Goal: Task Accomplishment & Management: Complete application form

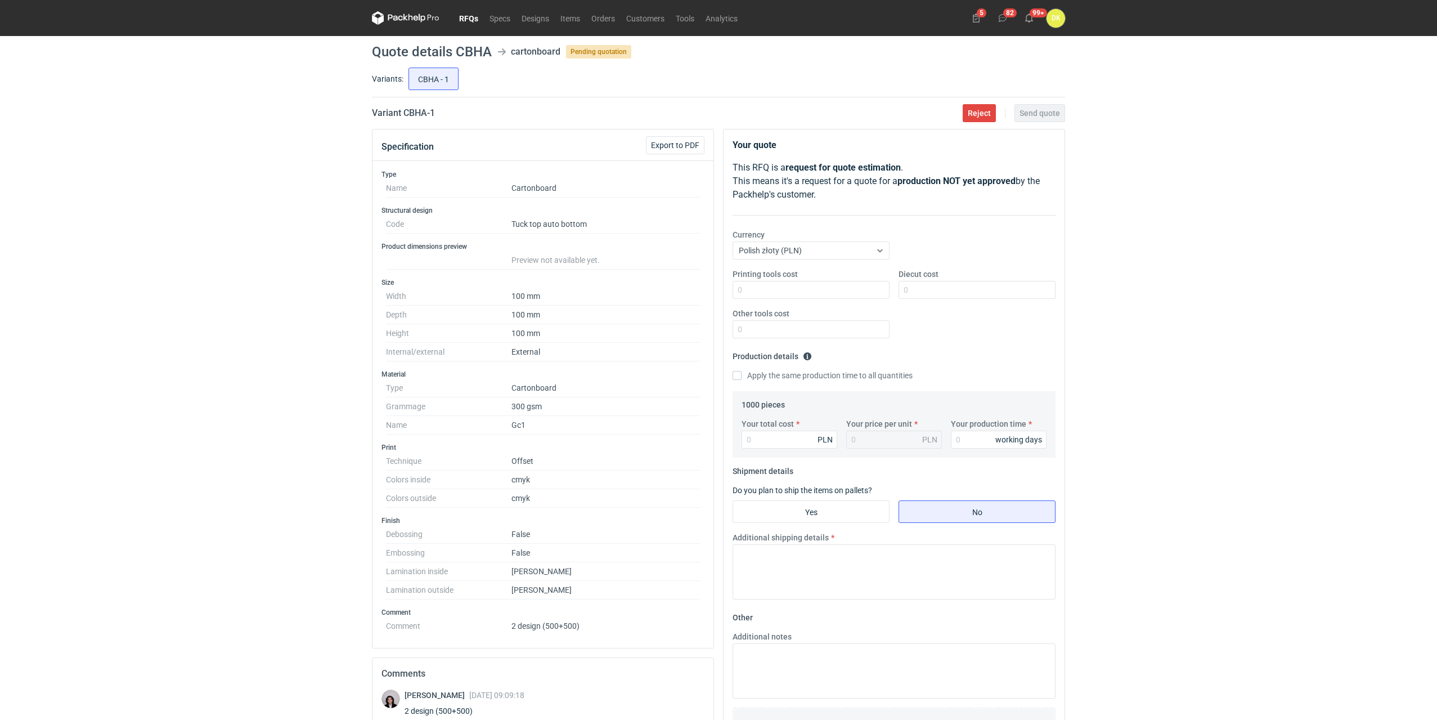
click at [466, 14] on link "RFQs" at bounding box center [468, 18] width 30 height 14
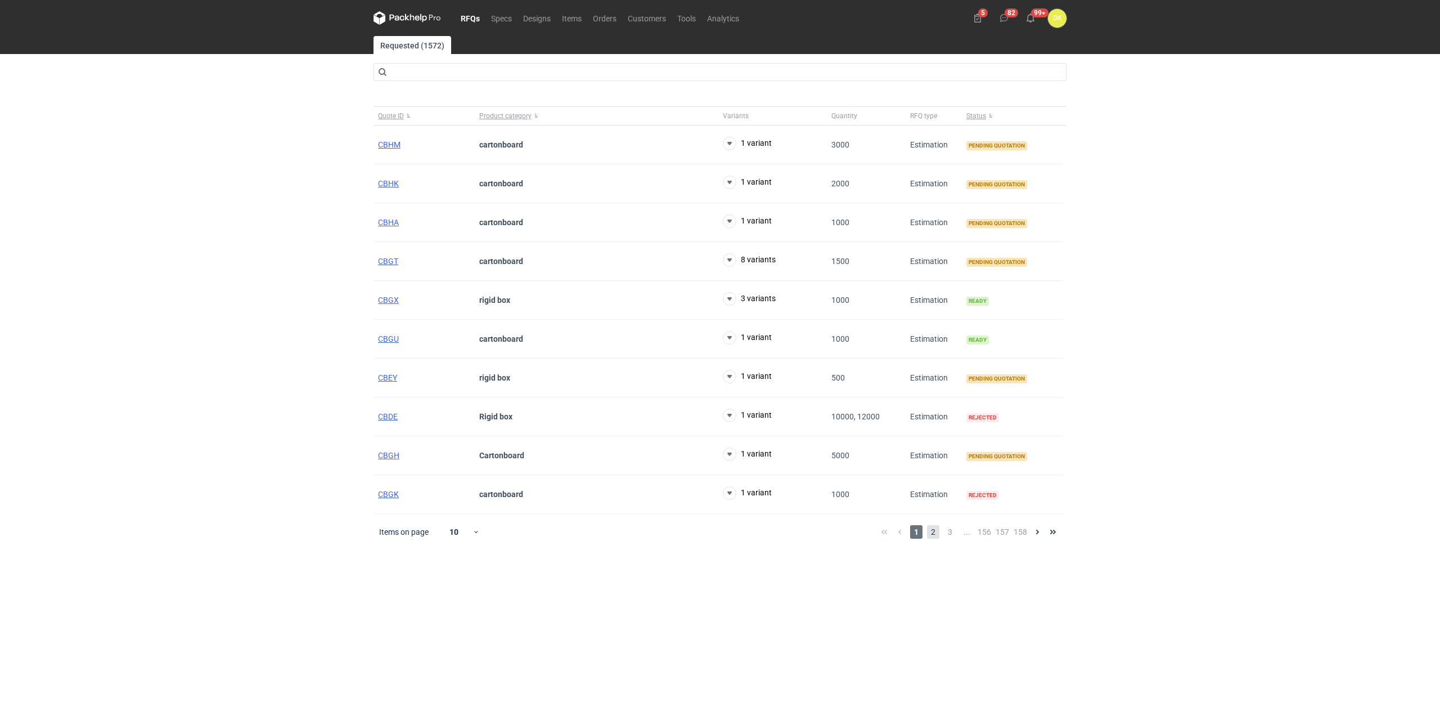
click at [937, 529] on span "2" at bounding box center [933, 532] width 12 height 14
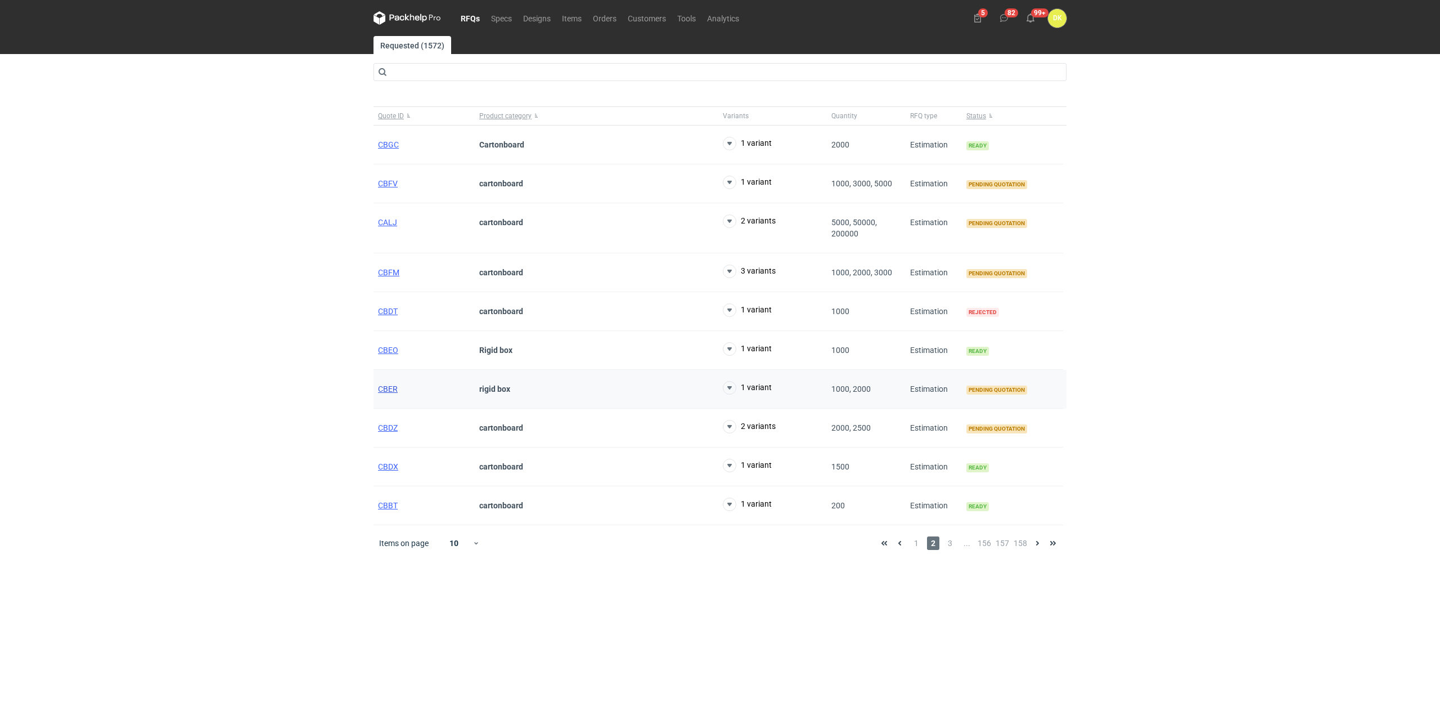
click at [388, 390] on span "CBER" at bounding box center [388, 388] width 20 height 9
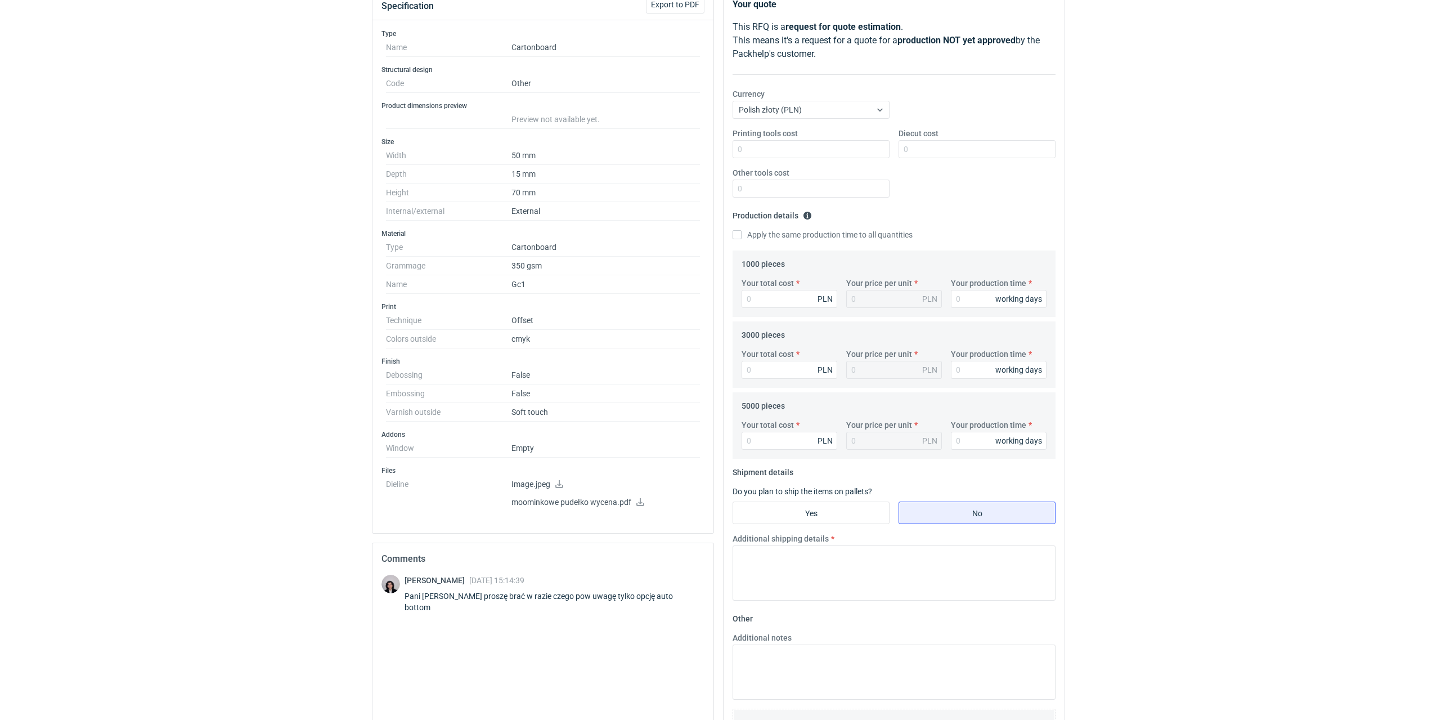
scroll to position [225, 0]
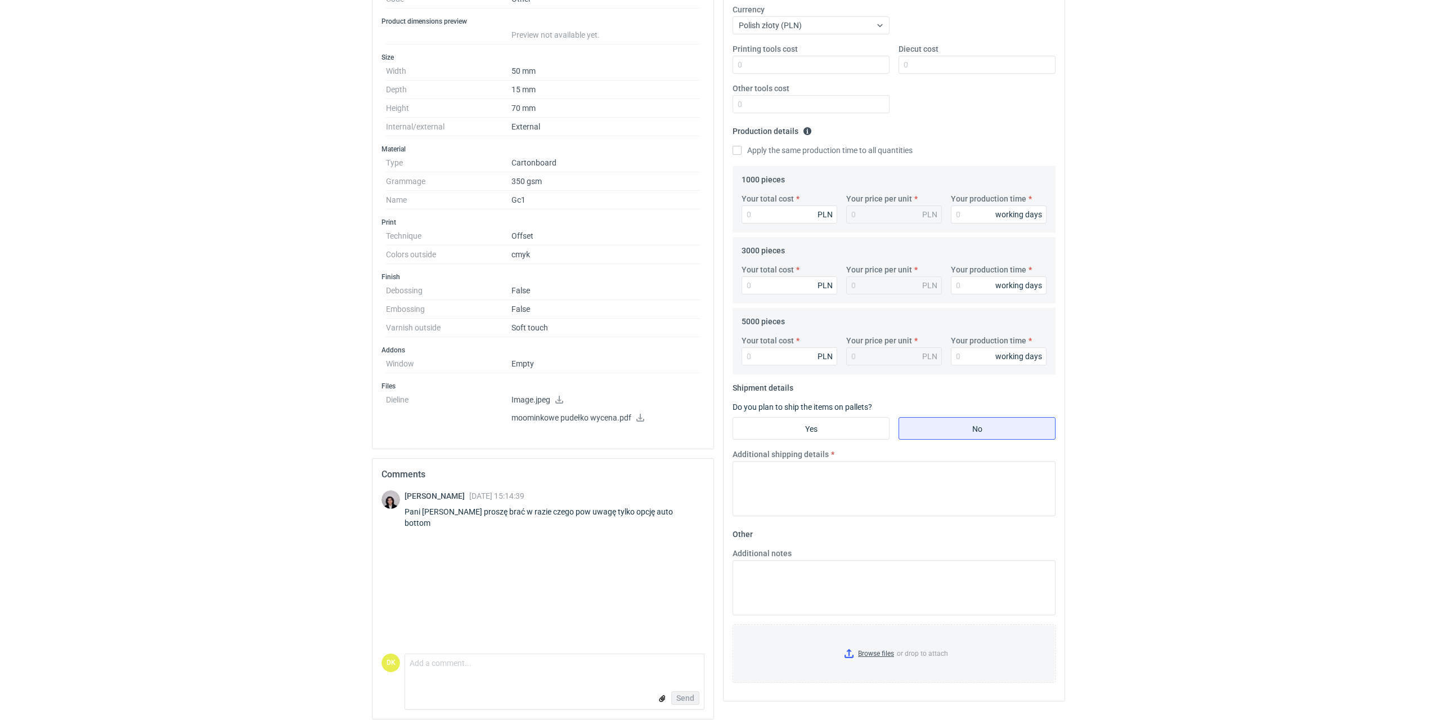
click at [572, 421] on p "moominkowe pudełko wycena.pdf" at bounding box center [605, 418] width 188 height 10
click at [640, 415] on icon at bounding box center [640, 417] width 9 height 8
click at [558, 397] on icon at bounding box center [559, 399] width 9 height 8
click at [515, 89] on dd "15 mm" at bounding box center [605, 89] width 188 height 19
drag, startPoint x: 552, startPoint y: 93, endPoint x: 493, endPoint y: 90, distance: 59.1
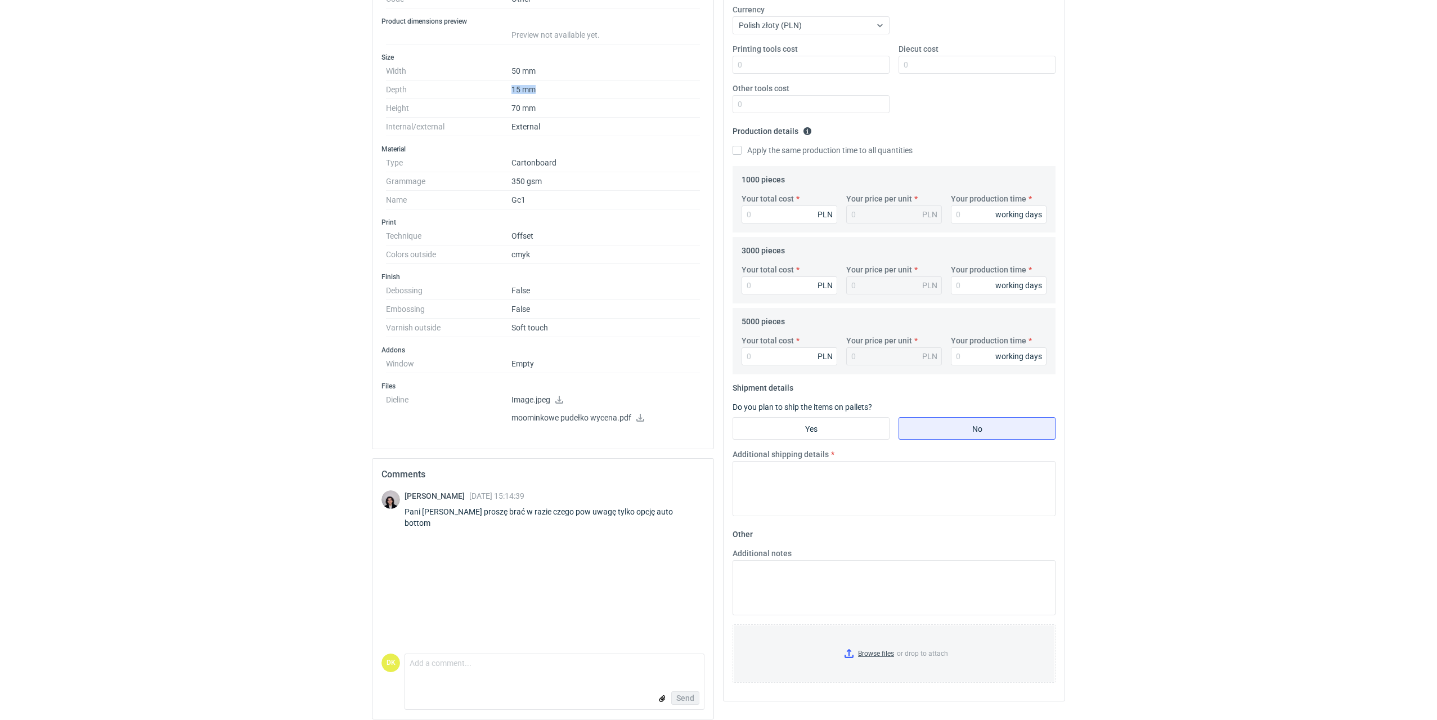
click at [493, 90] on dl "Width 50 mm Depth 15 mm Height 70 mm Internal/external External" at bounding box center [543, 99] width 314 height 74
click at [510, 70] on dt "Width" at bounding box center [448, 71] width 125 height 19
click at [510, 89] on dt "Depth" at bounding box center [448, 89] width 125 height 19
click at [512, 88] on dd "15 mm" at bounding box center [605, 89] width 188 height 19
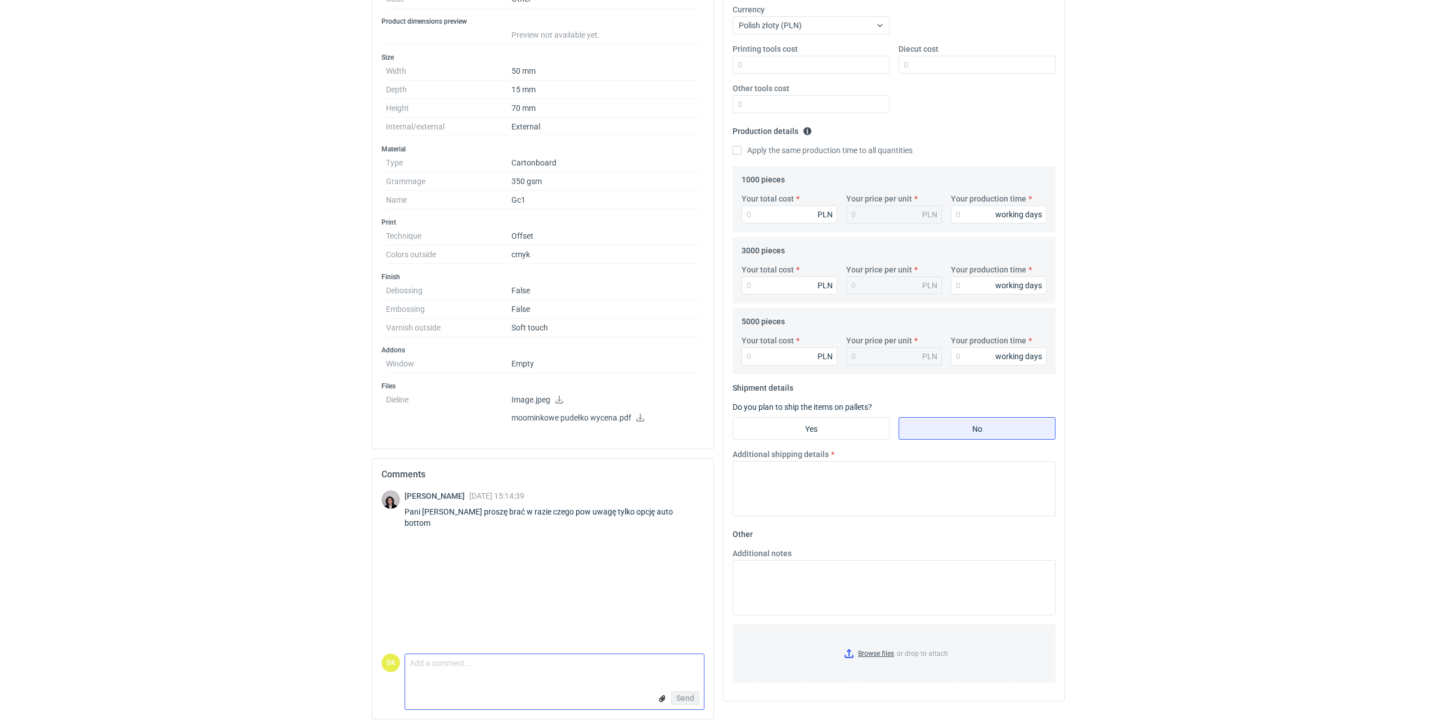
click at [429, 661] on textarea "Comment message" at bounding box center [554, 666] width 299 height 24
drag, startPoint x: 621, startPoint y: 656, endPoint x: 554, endPoint y: 656, distance: 67.5
click at [554, 656] on textarea "Dzień dobry Panie Sebastianie, Aby zmienić konstrukcję na auto bottom, głębokoś…" at bounding box center [554, 656] width 299 height 43
click at [611, 654] on textarea "Dzień dobry Panie Sebastianie, Aby zmienić konstrukcję na auto bottom, musimy z…" at bounding box center [554, 656] width 299 height 43
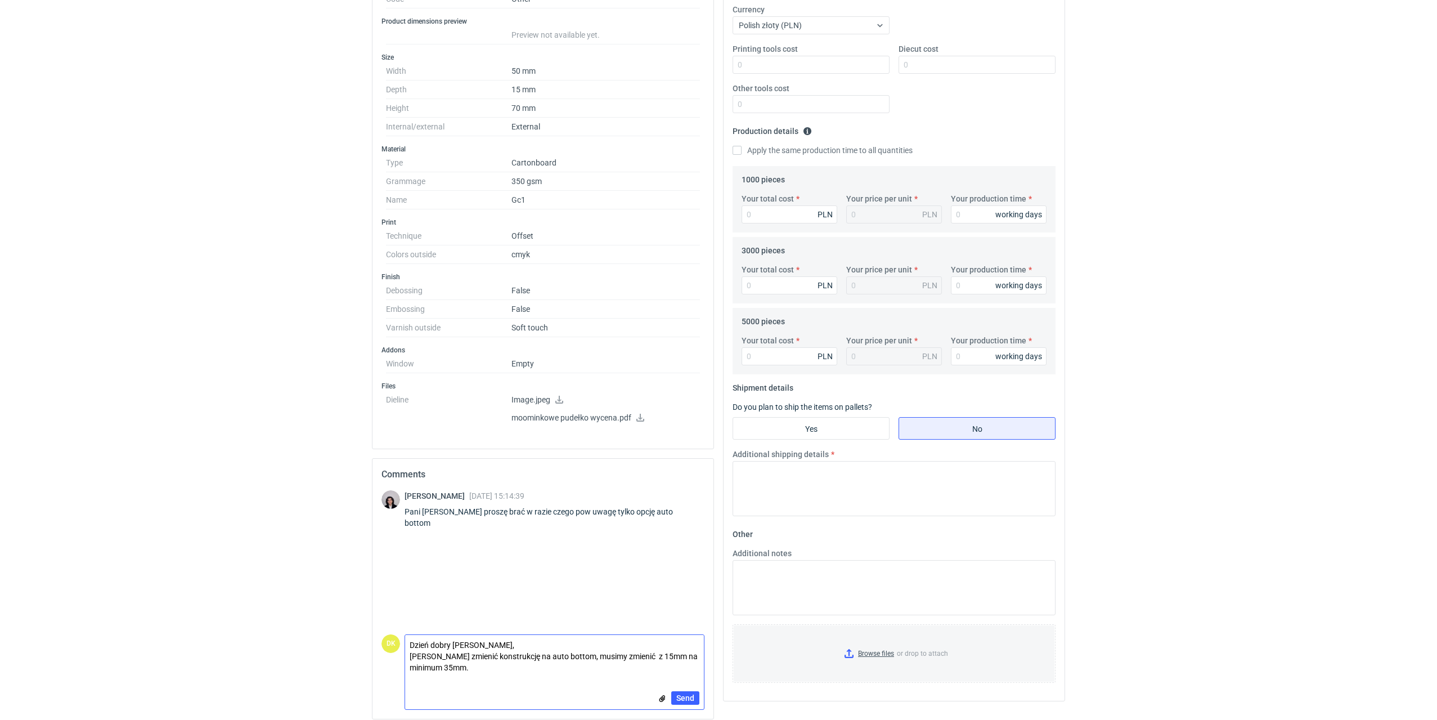
click at [619, 658] on textarea "Dzień dobry Panie Sebastianie, Aby zmienić konstrukcję na auto bottom, musimy z…" at bounding box center [554, 656] width 299 height 43
click at [476, 670] on textarea "Dzień dobry Panie Sebastianie, Aby zmienić konstrukcję na auto bottom, musimy z…" at bounding box center [554, 656] width 299 height 43
drag, startPoint x: 543, startPoint y: 668, endPoint x: 473, endPoint y: 665, distance: 70.4
click at [473, 665] on textarea "Dzień dobry Panie Sebastianie, Aby zmienić konstrukcję na auto bottom, musimy z…" at bounding box center [554, 656] width 299 height 43
click at [589, 666] on textarea "Dzień dobry Panie Sebastianie, Aby zmienić konstrukcję na auto bottom, musimy z…" at bounding box center [554, 656] width 299 height 43
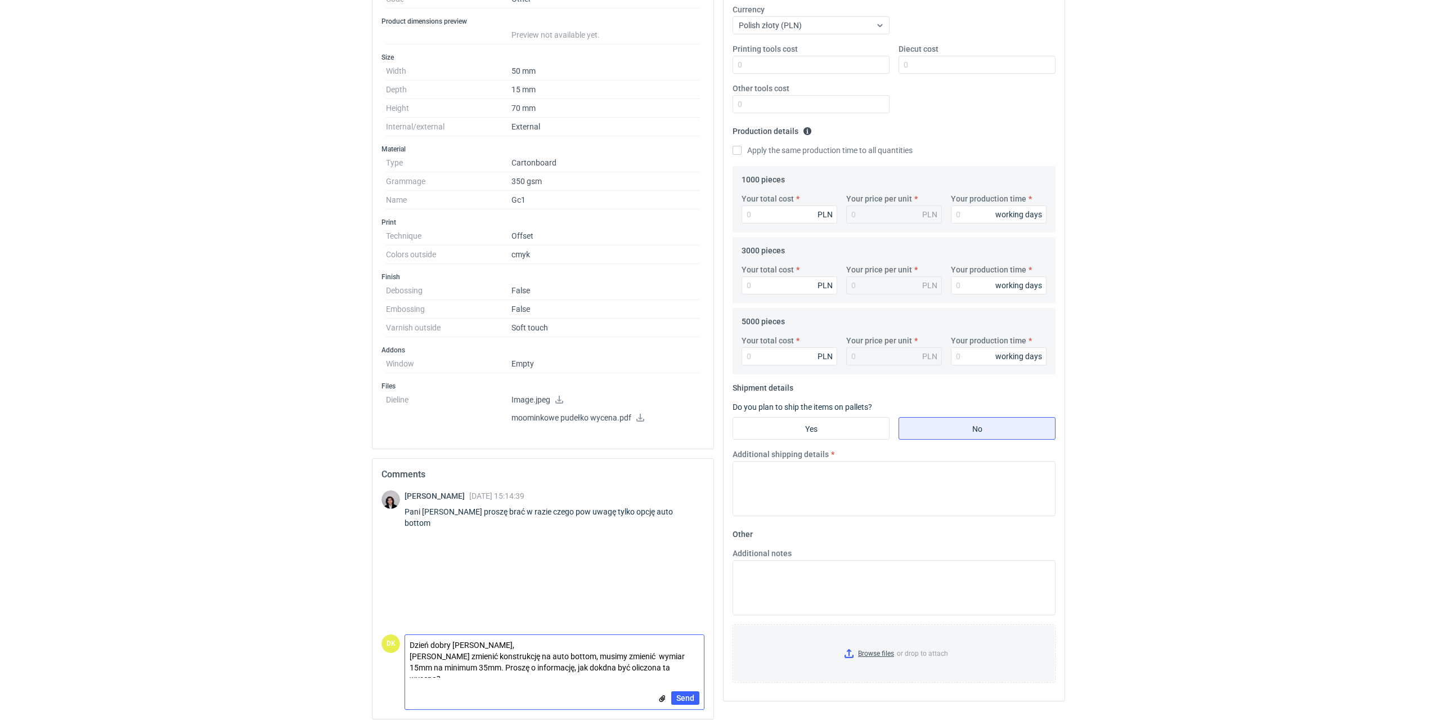
click at [569, 663] on textarea "Dzień dobry Panie Sebastianie, Aby zmienić konstrukcję na auto bottom, musimy z…" at bounding box center [554, 656] width 299 height 43
click at [581, 669] on textarea "Dzień dobry Panie Sebastianie, Aby zmienić konstrukcję na auto bottom, musimy z…" at bounding box center [554, 656] width 299 height 43
click at [589, 664] on textarea "Dzień dobry Panie Sebastianie, Aby zmienić konstrukcję na auto bottom, musimy z…" at bounding box center [554, 656] width 299 height 43
click at [663, 659] on textarea "Dzień dobry Panie Sebastianie, Aby zmienić konstrukcję na auto bottom, musimy z…" at bounding box center [554, 656] width 299 height 43
drag, startPoint x: 678, startPoint y: 668, endPoint x: 545, endPoint y: 668, distance: 133.3
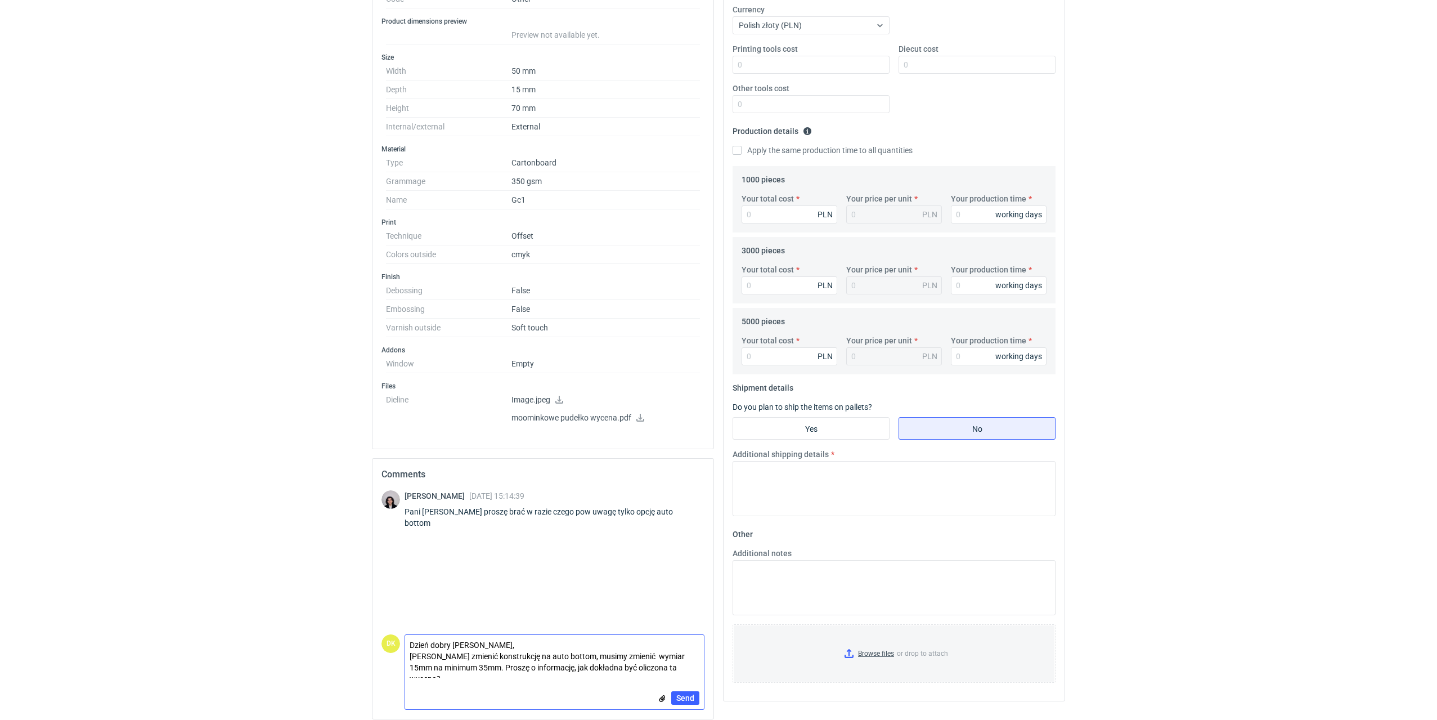
click at [545, 668] on textarea "Dzień dobry Panie Sebastianie, Aby zmienić konstrukcję na auto bottom, musimy z…" at bounding box center [554, 656] width 299 height 43
type textarea "Dzień dobry Panie Sebastianie, Aby zmienić konstrukcję na auto bottom, musimy z…"
click at [686, 698] on span "Send" at bounding box center [685, 698] width 18 height 8
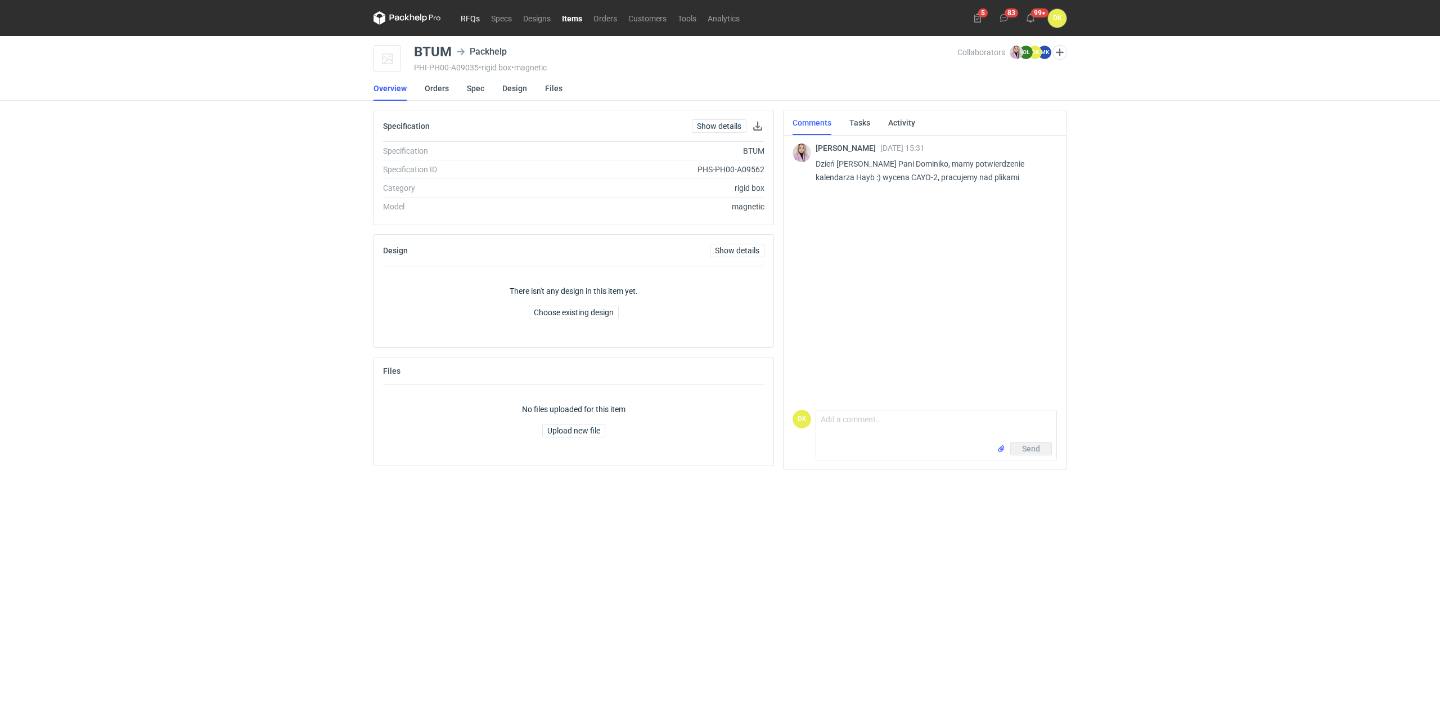
click at [469, 21] on link "RFQs" at bounding box center [470, 18] width 30 height 14
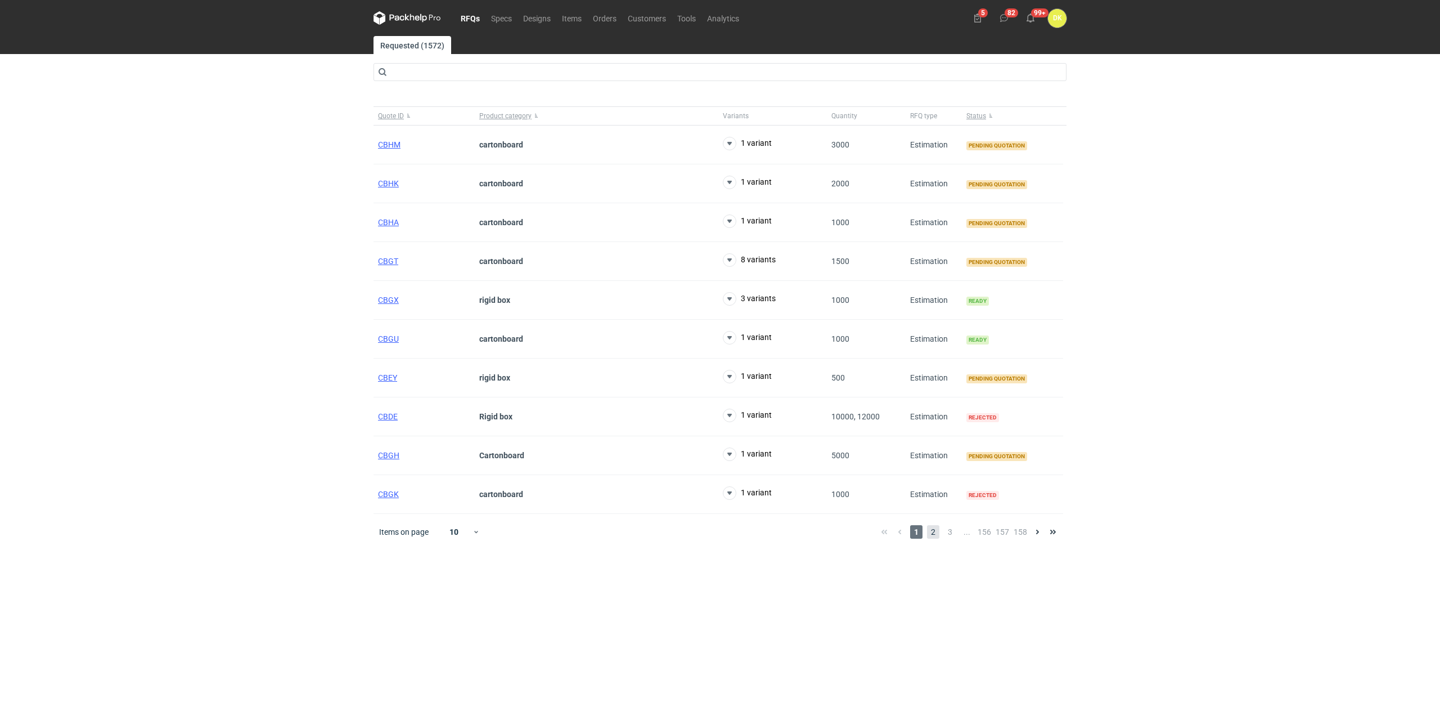
click at [932, 530] on span "2" at bounding box center [933, 532] width 12 height 14
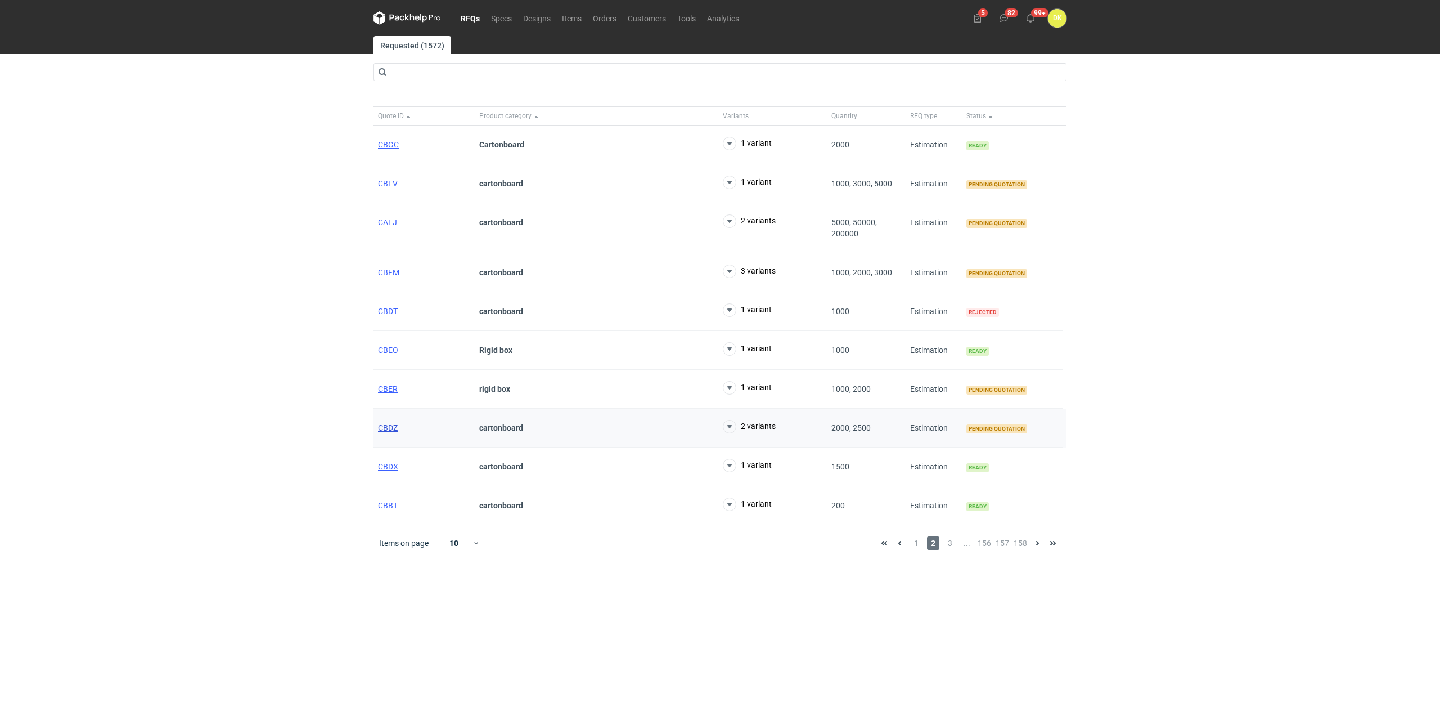
click at [392, 428] on span "CBDZ" at bounding box center [388, 427] width 20 height 9
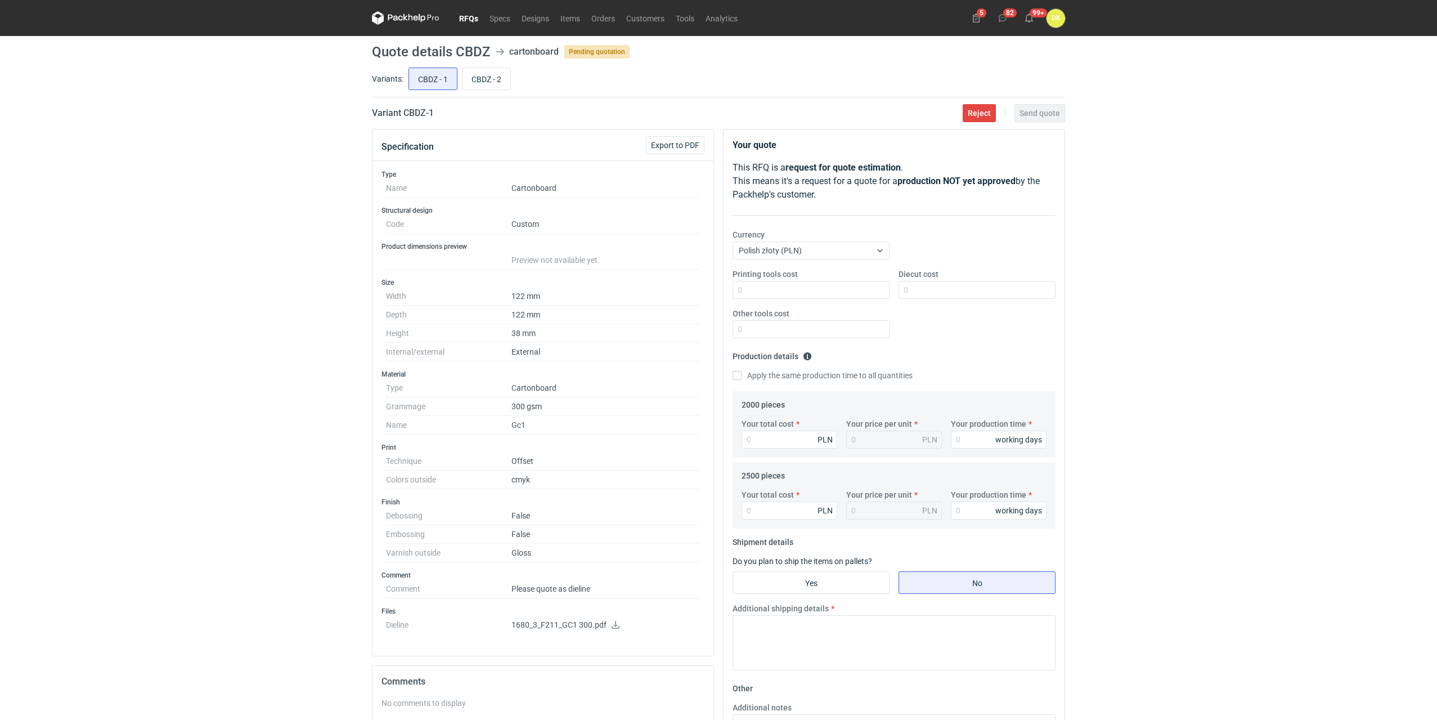
click at [612, 622] on icon at bounding box center [615, 625] width 9 height 8
click at [481, 77] on input "CBDZ - 2" at bounding box center [486, 78] width 48 height 21
radio input "true"
click at [648, 619] on dd "1680_2_F211 + INSERT_GC1 300.pdf" at bounding box center [605, 626] width 188 height 23
click at [651, 626] on icon at bounding box center [649, 625] width 9 height 8
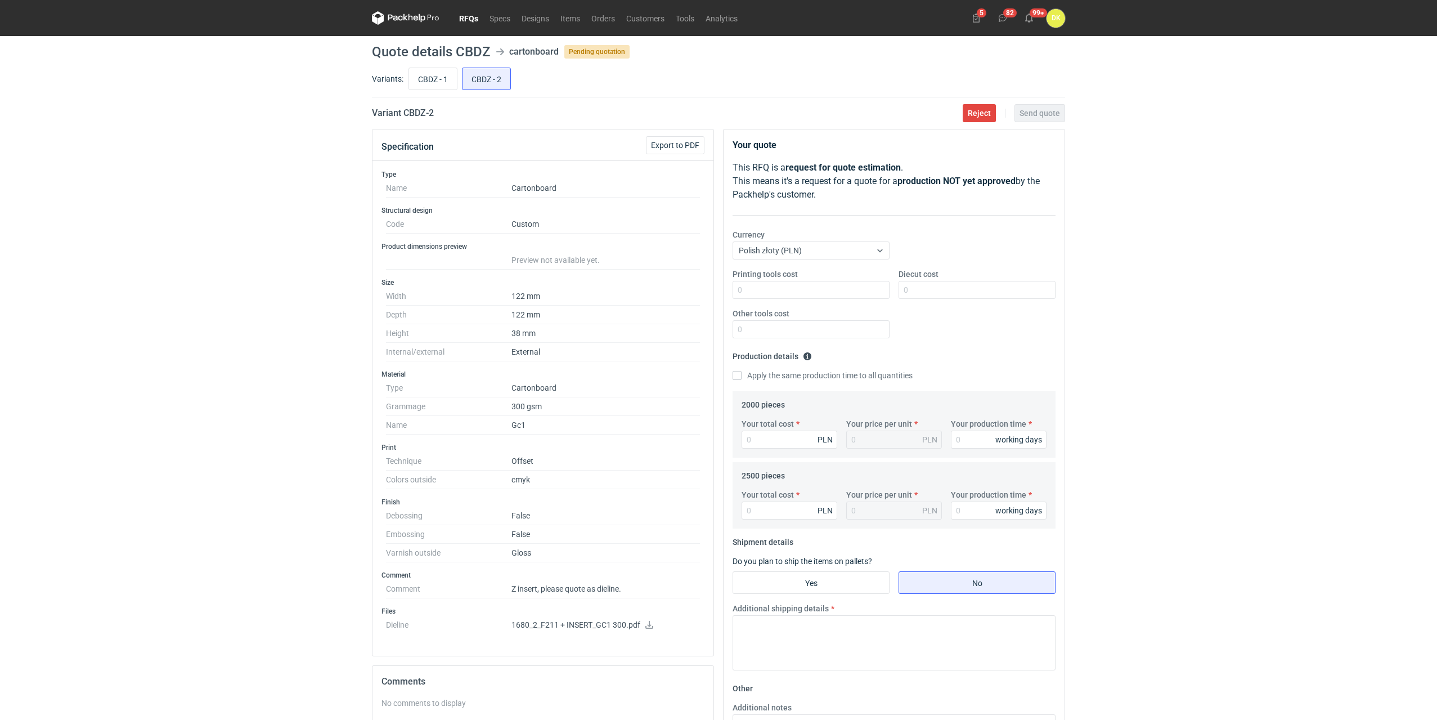
click at [464, 56] on h1 "Quote details CBDZ" at bounding box center [431, 52] width 118 height 14
click at [463, 56] on h1 "Quote details CBDZ" at bounding box center [431, 52] width 118 height 14
click at [478, 45] on h1 "Quote details CBDZ" at bounding box center [431, 52] width 118 height 14
click at [471, 53] on h1 "Quote details CBDZ" at bounding box center [431, 52] width 118 height 14
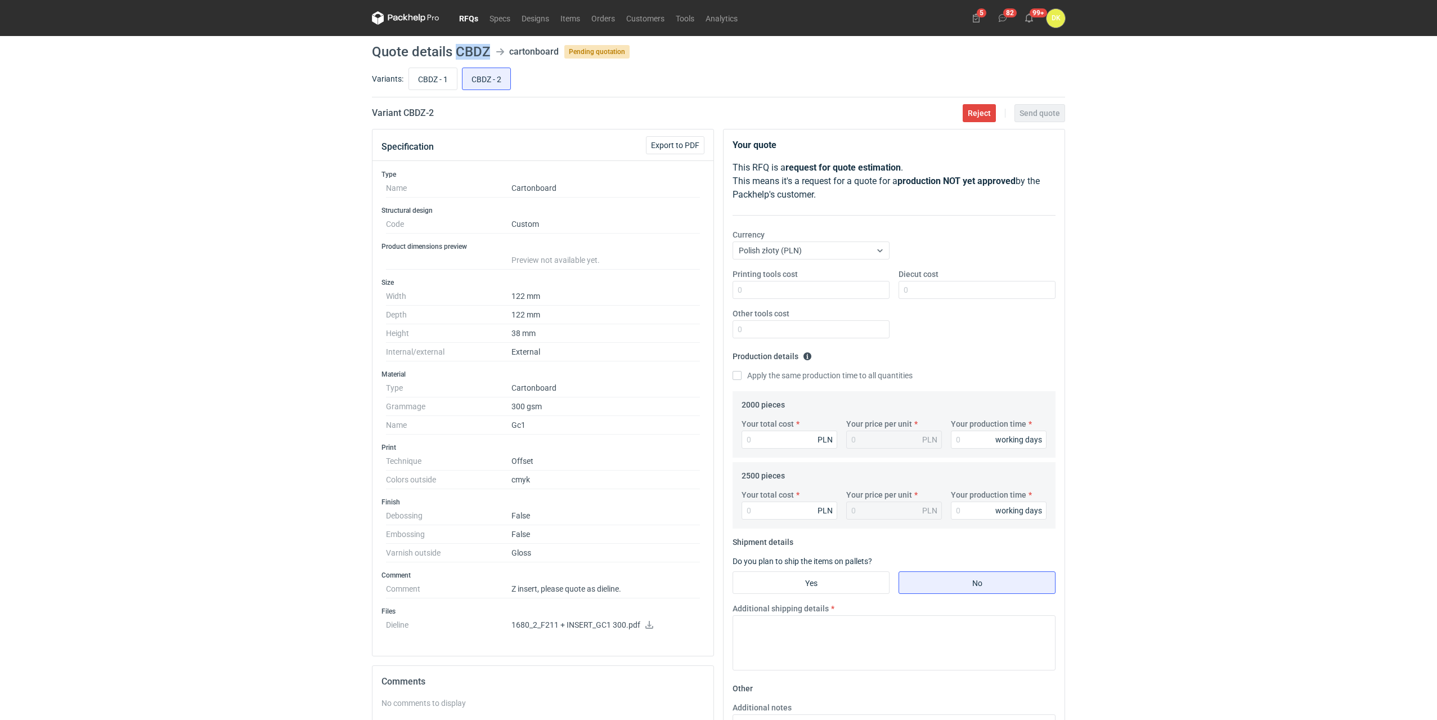
copy h1 "CBDZ"
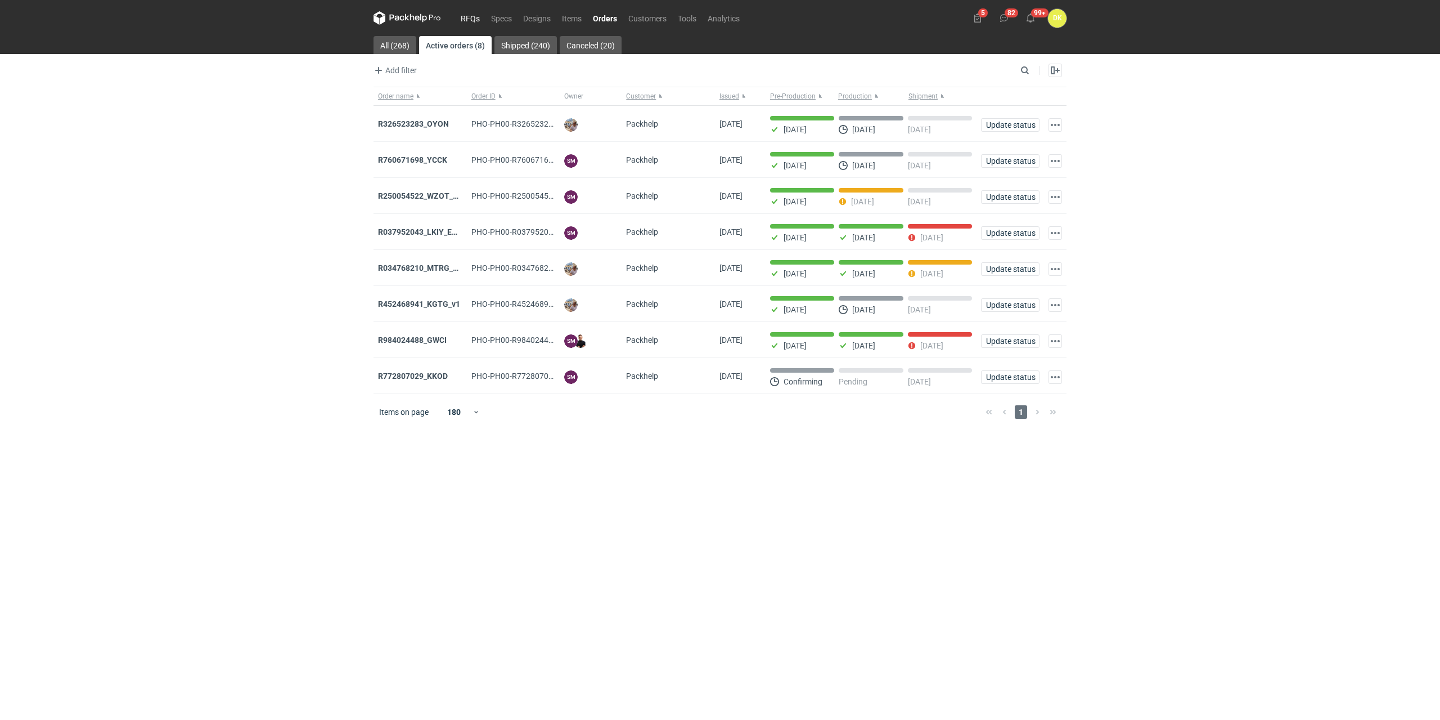
click at [468, 16] on link "RFQs" at bounding box center [470, 18] width 30 height 14
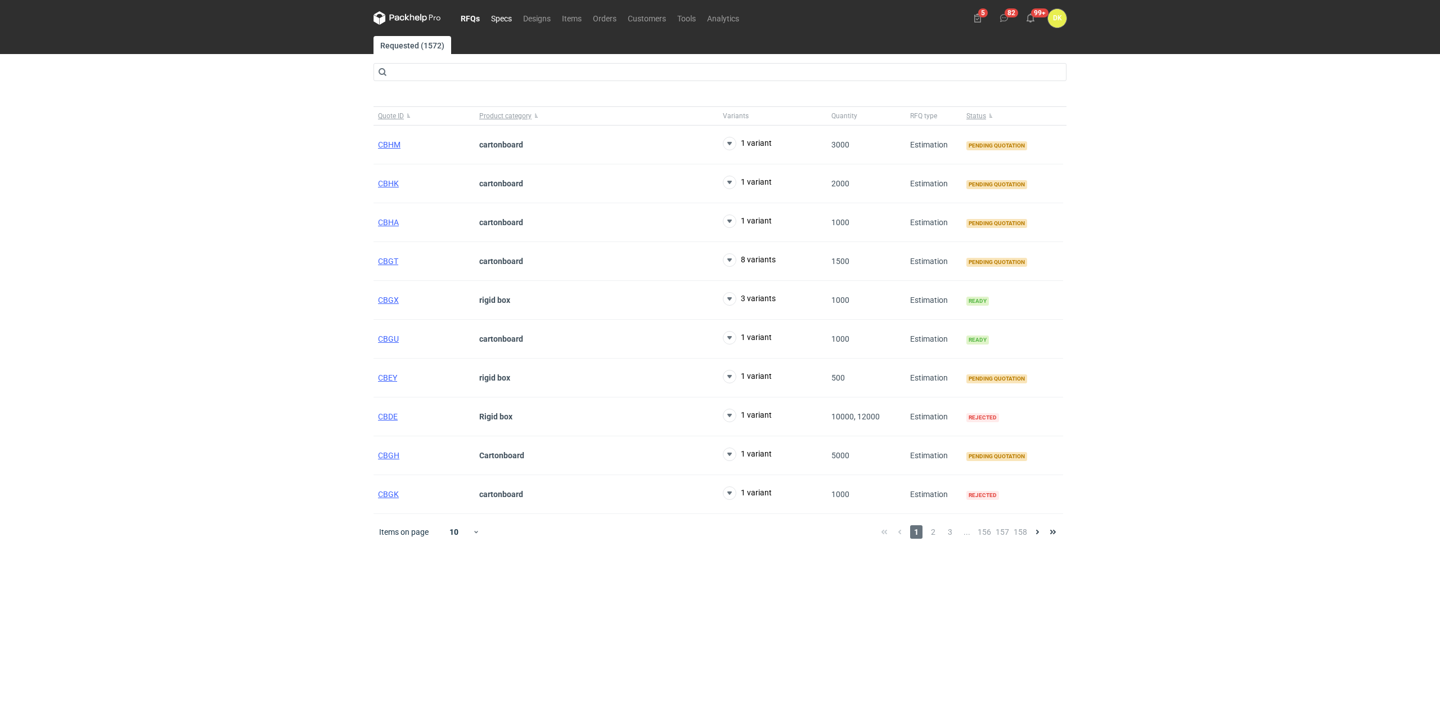
click at [506, 19] on link "Specs" at bounding box center [502, 18] width 32 height 14
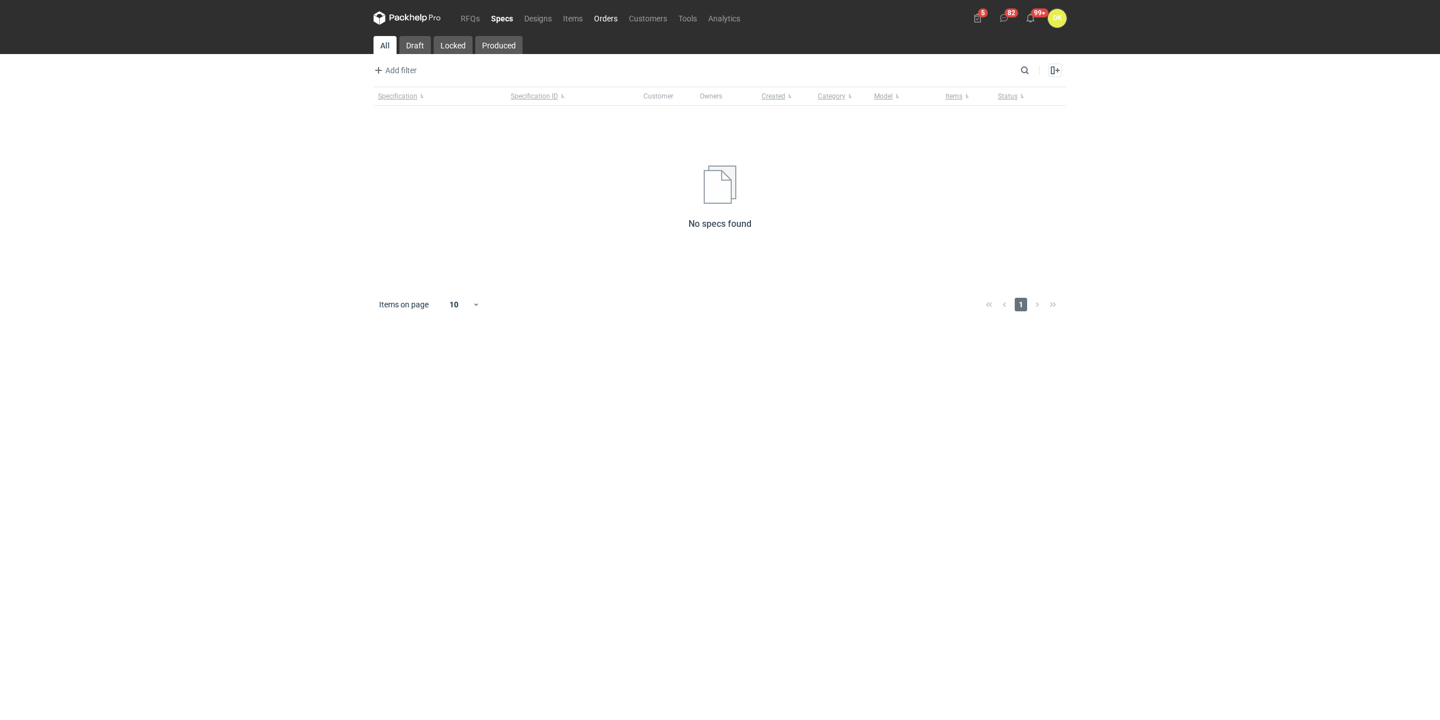
click at [607, 20] on link "Orders" at bounding box center [605, 18] width 35 height 14
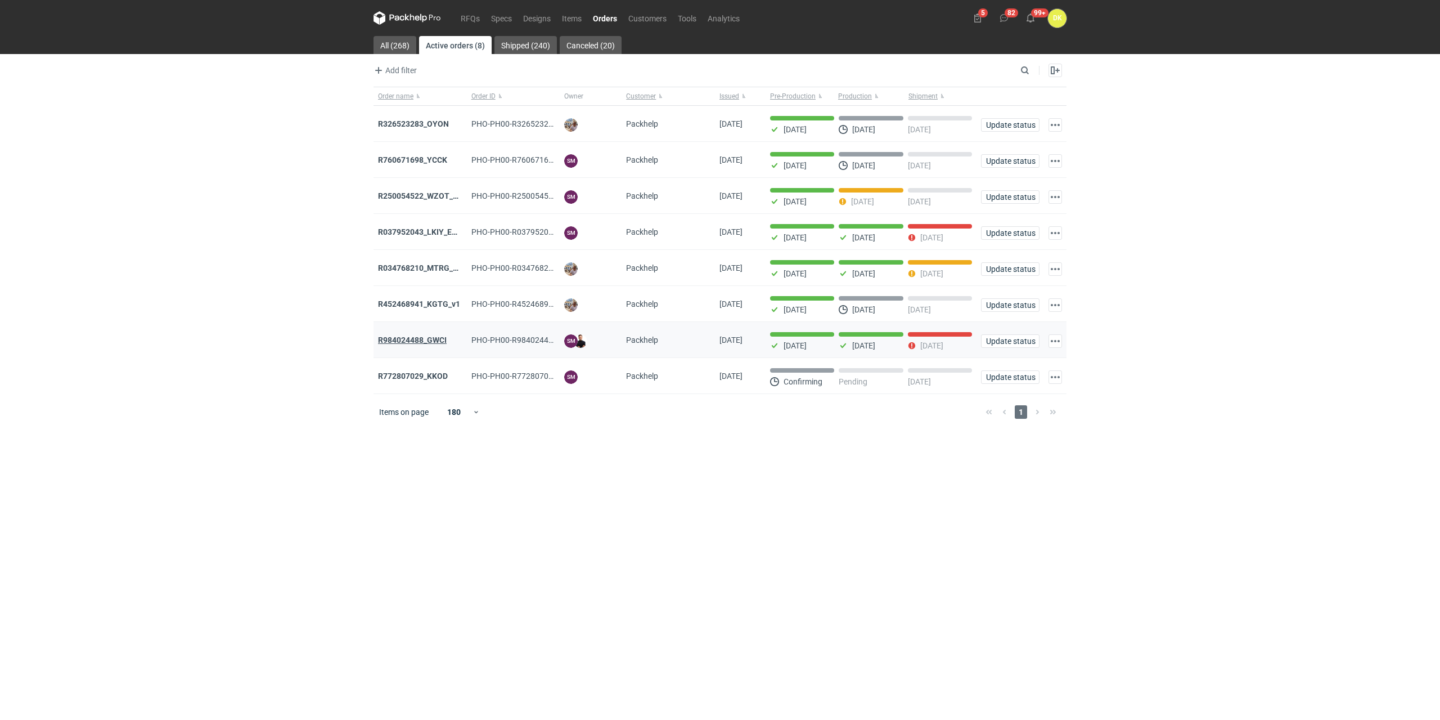
click at [425, 343] on strong "R984024488_GWCI" at bounding box center [412, 339] width 69 height 9
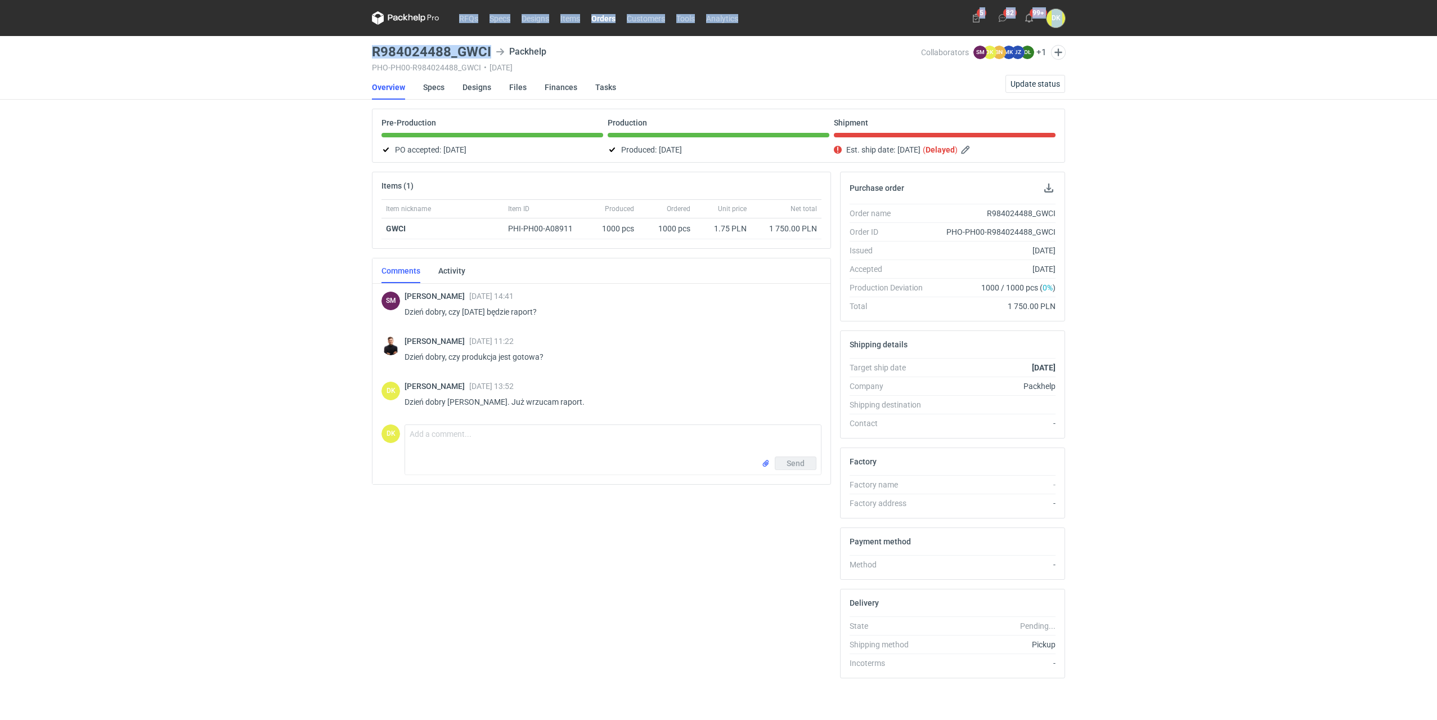
drag, startPoint x: 489, startPoint y: 50, endPoint x: 344, endPoint y: 47, distance: 144.6
click at [344, 47] on div "RFQs Specs Designs Items Orders Customers Tools Analytics 5 82 99+ DK Dominika …" at bounding box center [718, 360] width 1437 height 720
click at [335, 87] on div "RFQs Specs Designs Items Orders Customers Tools Analytics 5 82 99+ DK Dominika …" at bounding box center [718, 360] width 1437 height 720
drag, startPoint x: 490, startPoint y: 53, endPoint x: 369, endPoint y: 56, distance: 121.0
click at [369, 56] on main "R984024488_GWCI Packhelp PHO-PH00-R984024488_GWCI • 14/08/2025 Collaborators SM…" at bounding box center [718, 379] width 702 height 687
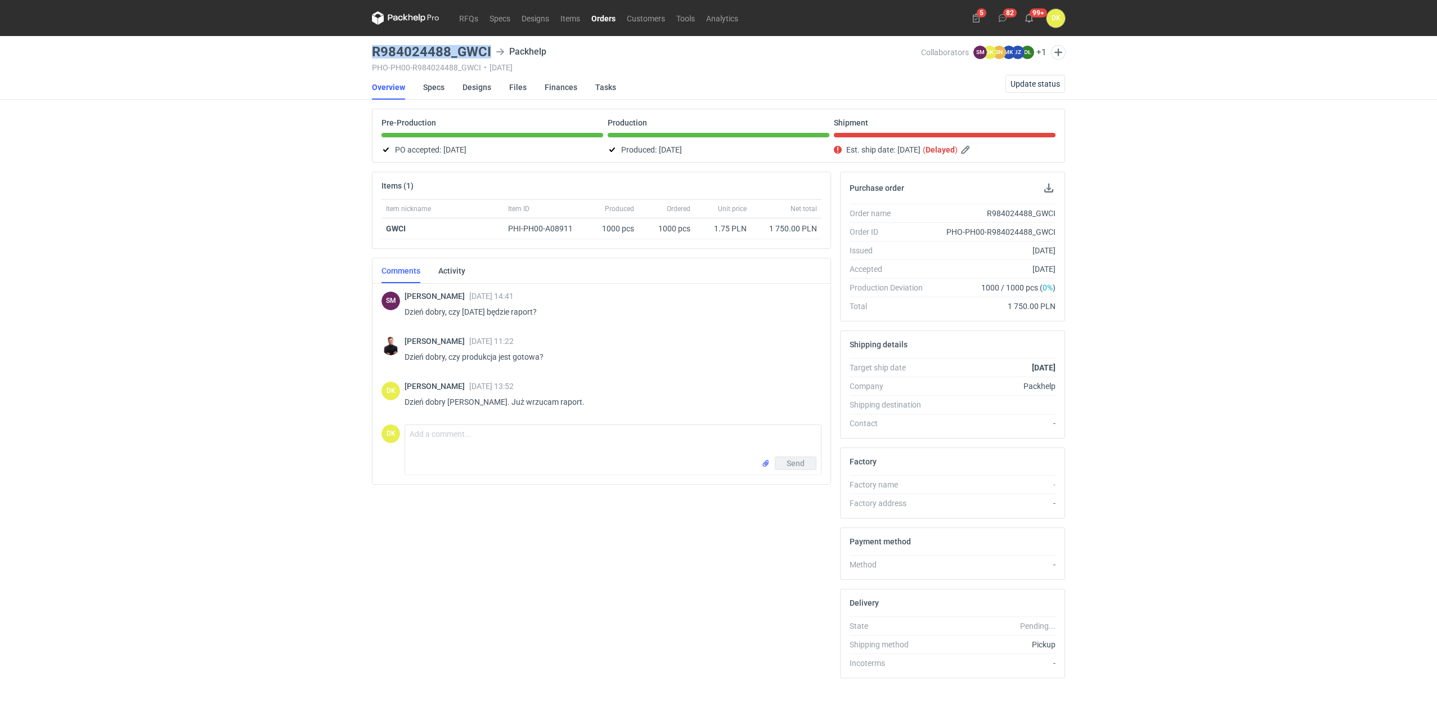
copy h3 "R984024488_GWCI"
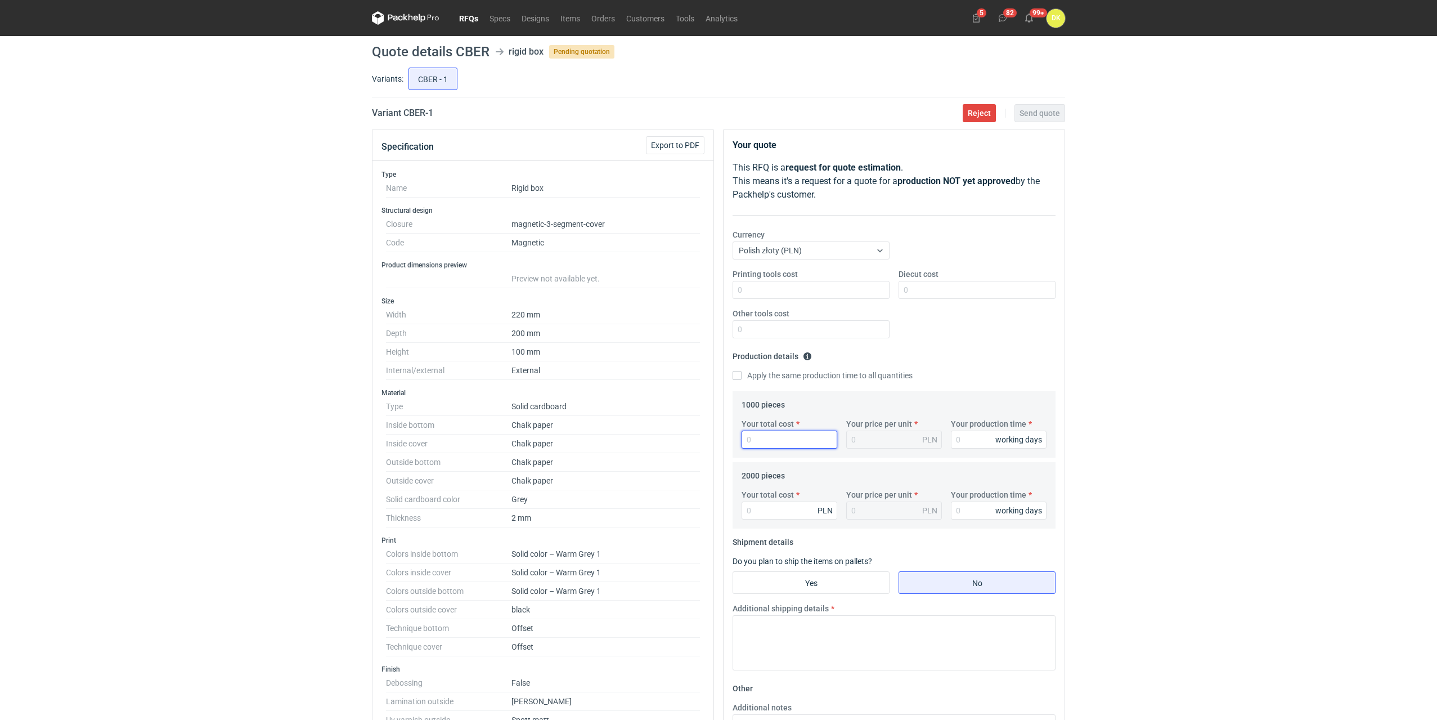
click at [759, 435] on input "Your total cost" at bounding box center [789, 439] width 96 height 18
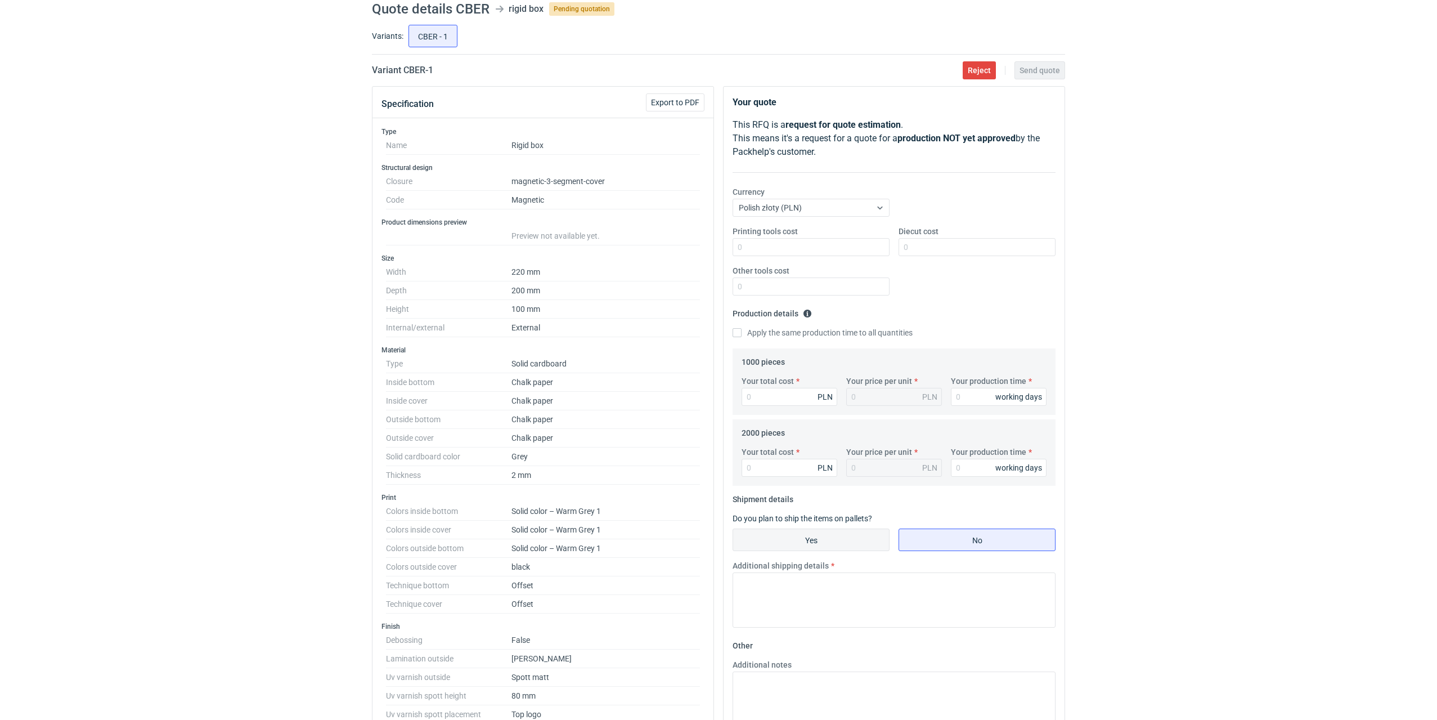
scroll to position [169, 0]
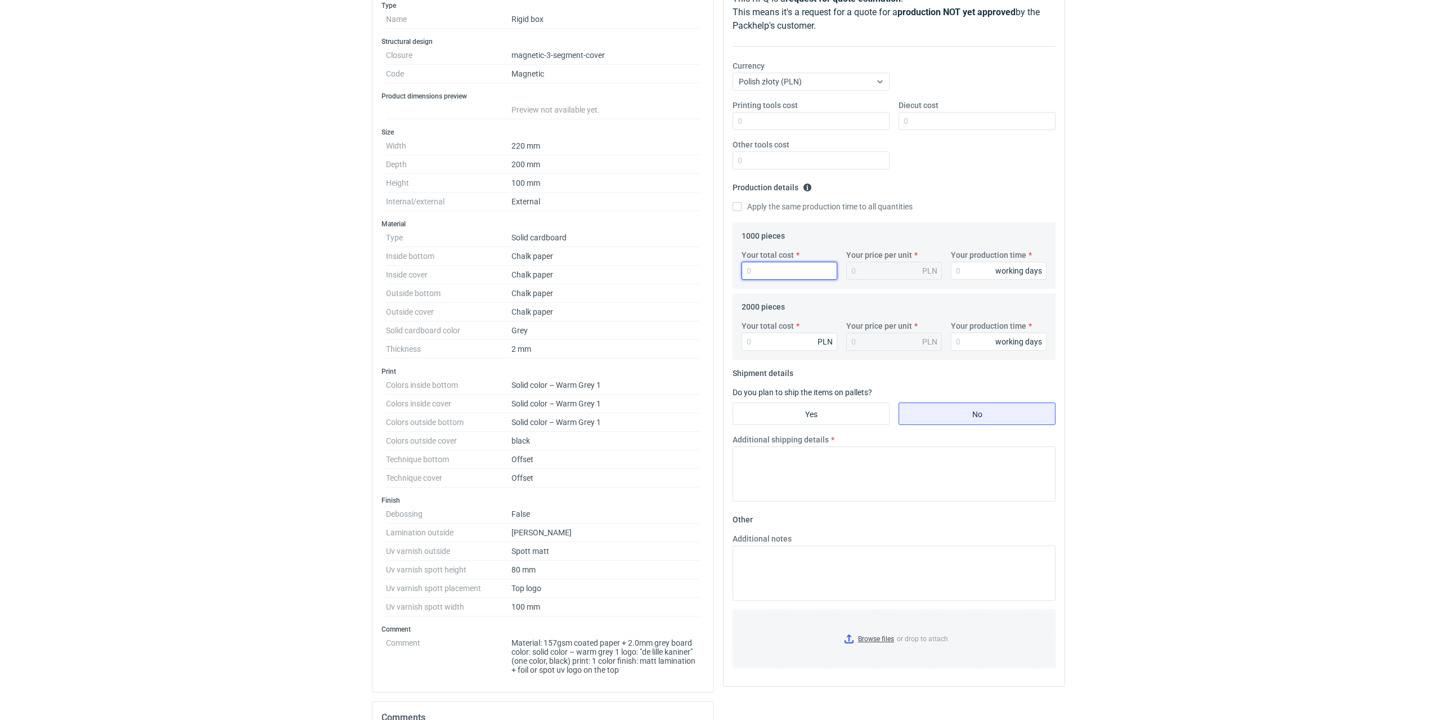
click at [775, 266] on input "Your total cost" at bounding box center [789, 271] width 96 height 18
type input "27"
type input "0.03"
type input "2"
type input "24"
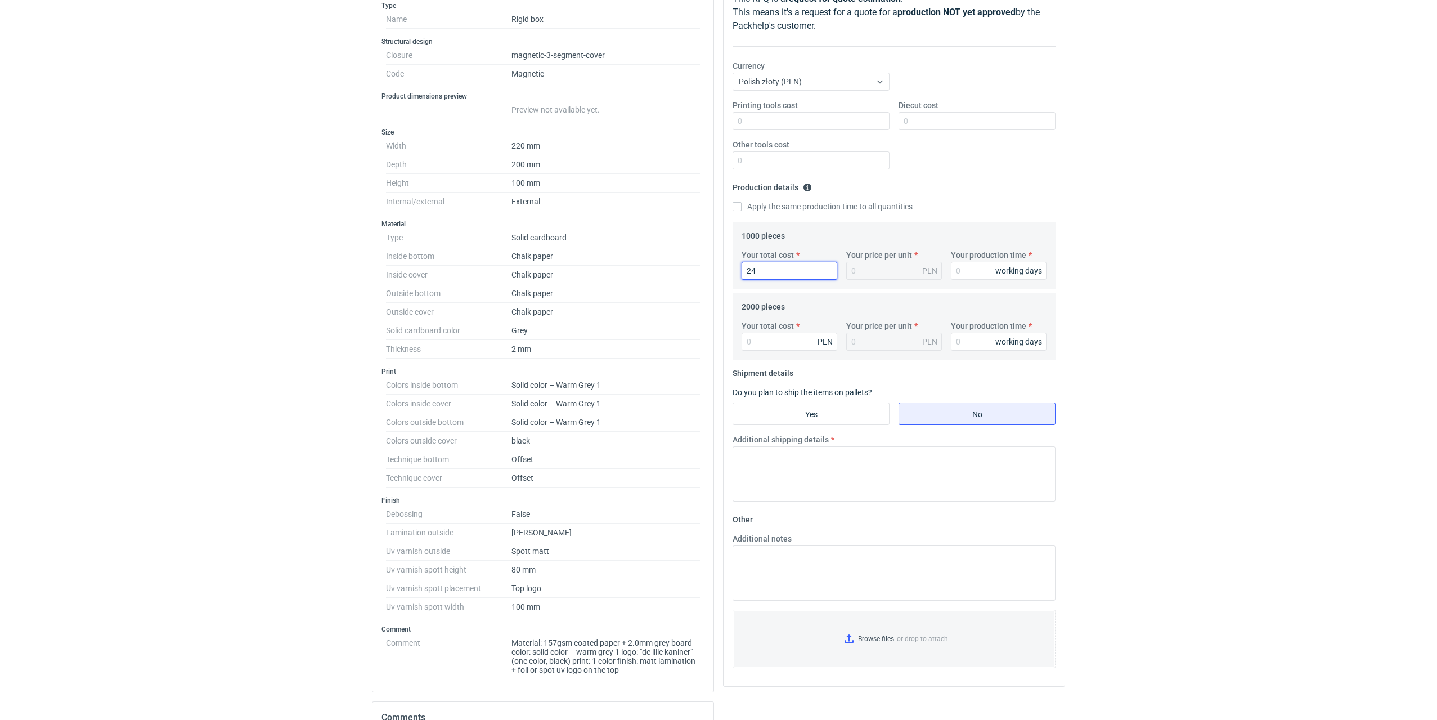
type input "0.02"
type input "24700"
type input "24.7"
type input "24700"
click at [985, 268] on input "Your production time" at bounding box center [999, 271] width 96 height 18
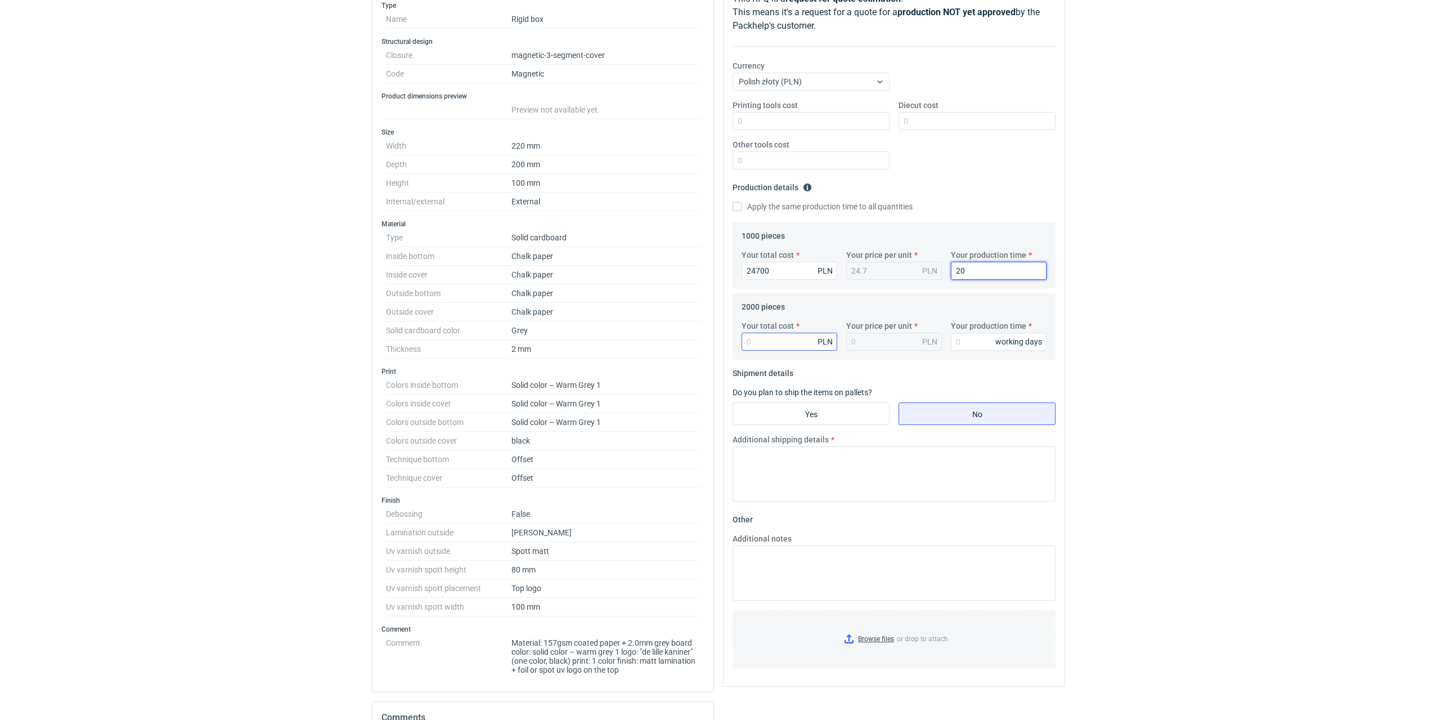
type input "20"
click at [801, 340] on input "Your total cost" at bounding box center [789, 341] width 96 height 18
click at [795, 416] on input "Yes" at bounding box center [811, 413] width 156 height 21
radio input "true"
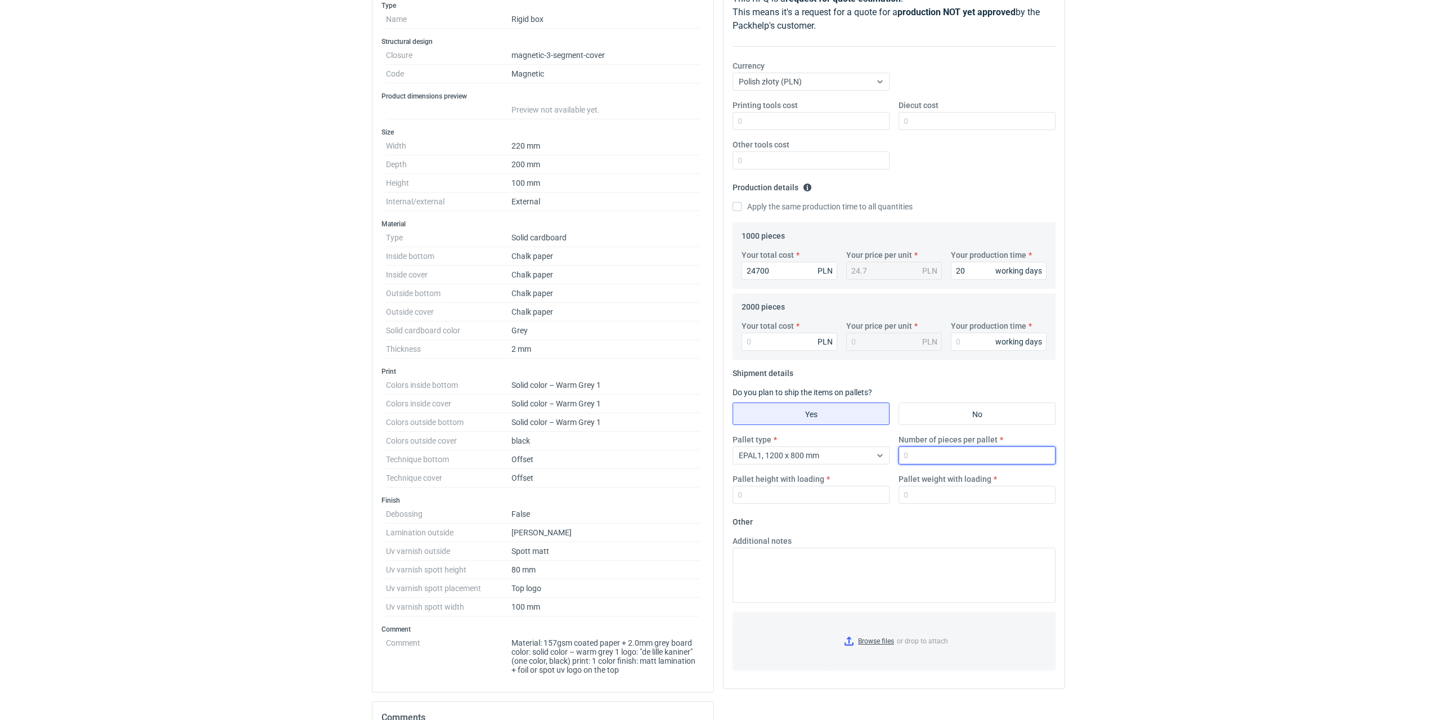
click at [947, 459] on input "Number of pieces per pallet" at bounding box center [976, 455] width 157 height 18
drag, startPoint x: 928, startPoint y: 457, endPoint x: 869, endPoint y: 457, distance: 59.1
click at [869, 457] on div "Pallet type EPAL1, 1200 x 800 mm Number of pieces per pallet 96 Pallet height w…" at bounding box center [894, 473] width 332 height 79
type input "192"
click at [857, 502] on input "Pallet height with loading" at bounding box center [810, 495] width 157 height 18
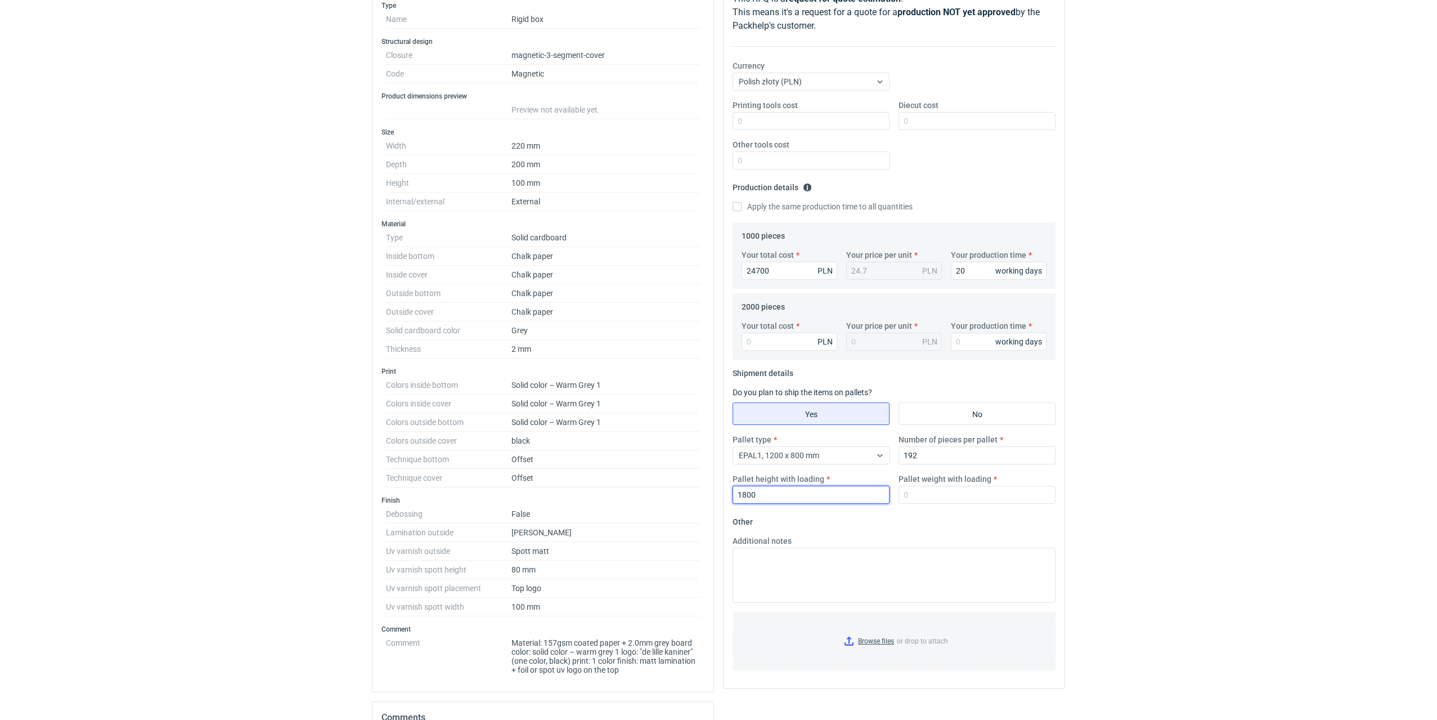
type input "1800"
type input "200"
click at [858, 566] on textarea "Additional notes" at bounding box center [893, 574] width 323 height 55
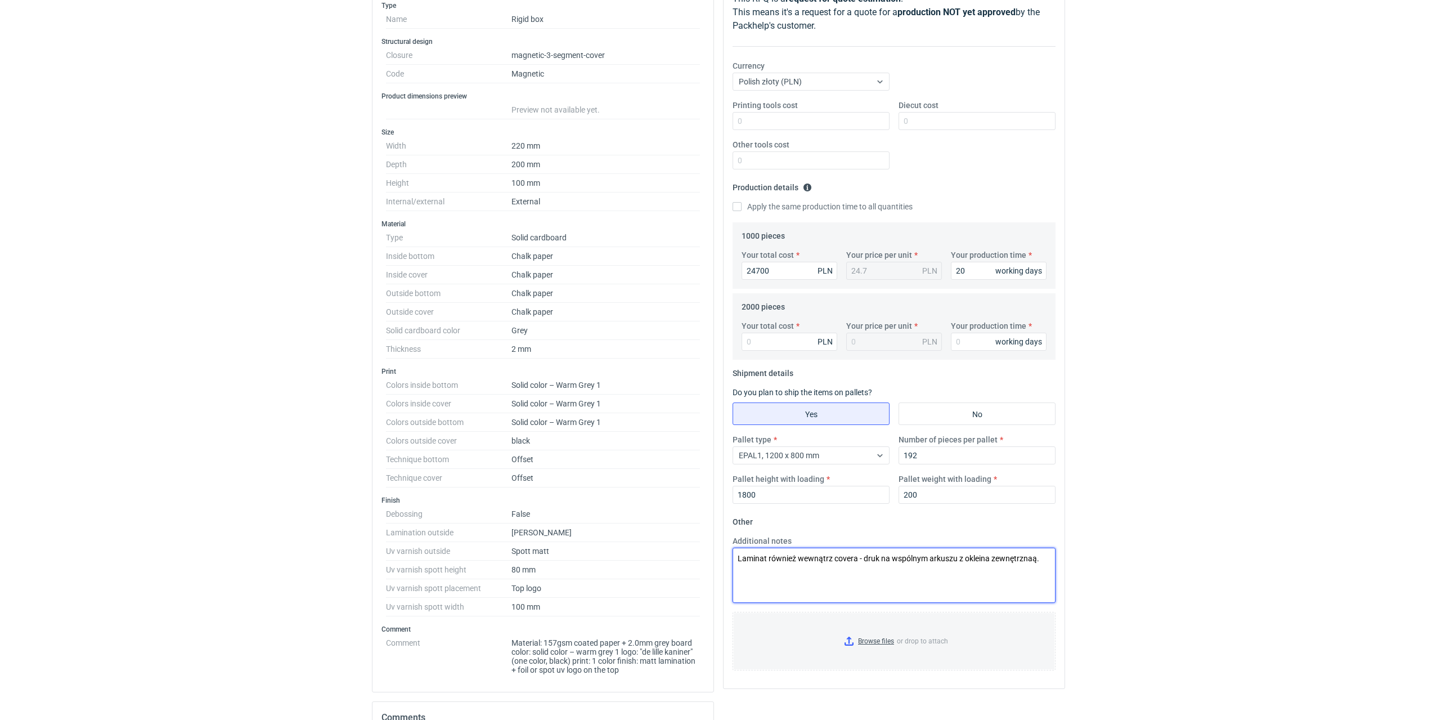
click at [1030, 557] on textarea "Laminat również wewnątrz covera - druk na wspólnym arkuszu z okleina zewnętrzna…" at bounding box center [893, 574] width 323 height 55
click at [1044, 561] on textarea "Laminat również wewnątrz covera - druk na wspólnym arkuszu z okleina zewnętrzną." at bounding box center [893, 574] width 323 height 55
drag, startPoint x: 790, startPoint y: 570, endPoint x: 938, endPoint y: 565, distance: 147.5
click at [938, 565] on textarea "Laminat również wewnątrz covera - druk na wspólnym arkuszu z okleina zewnętrzną…" at bounding box center [893, 574] width 323 height 55
type textarea "Laminat również wewnątrz covera - druk na wspólnym arkuszu z okleina zewnętrzną…"
